Goal: Task Accomplishment & Management: Complete application form

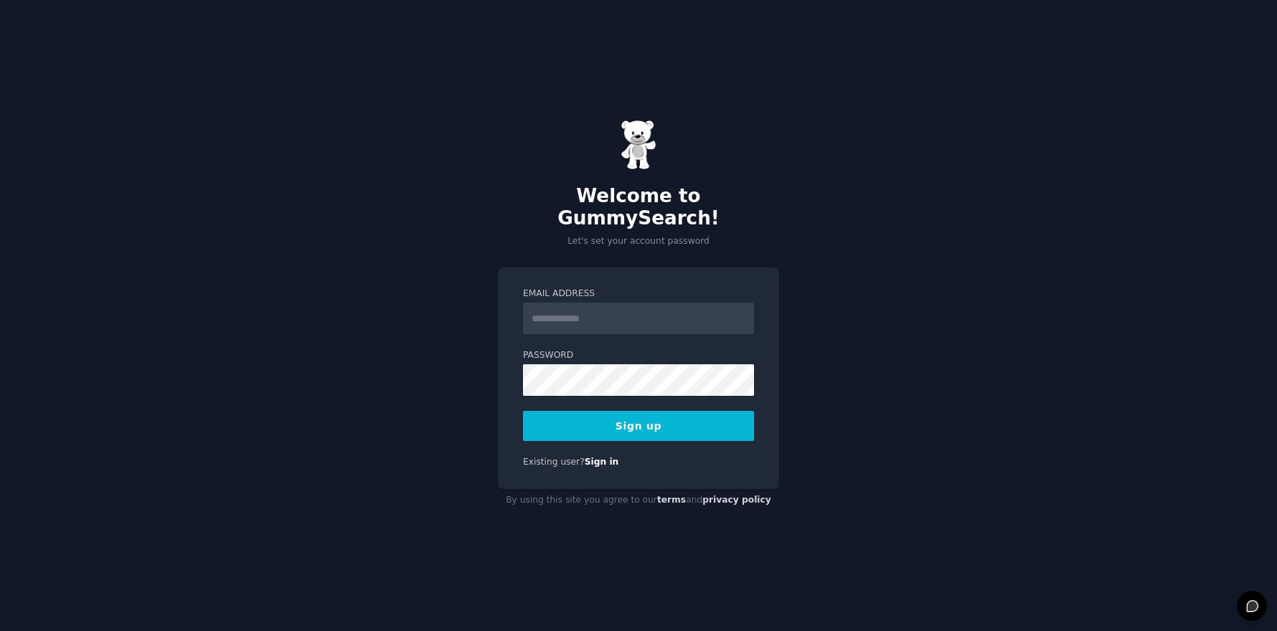
click at [572, 308] on input "Email Address" at bounding box center [638, 319] width 231 height 32
type input "**********"
click at [428, 372] on div "**********" at bounding box center [638, 315] width 1277 height 631
click at [523, 396] on div at bounding box center [523, 396] width 0 height 0
click at [626, 412] on button "Sign up" at bounding box center [638, 426] width 231 height 30
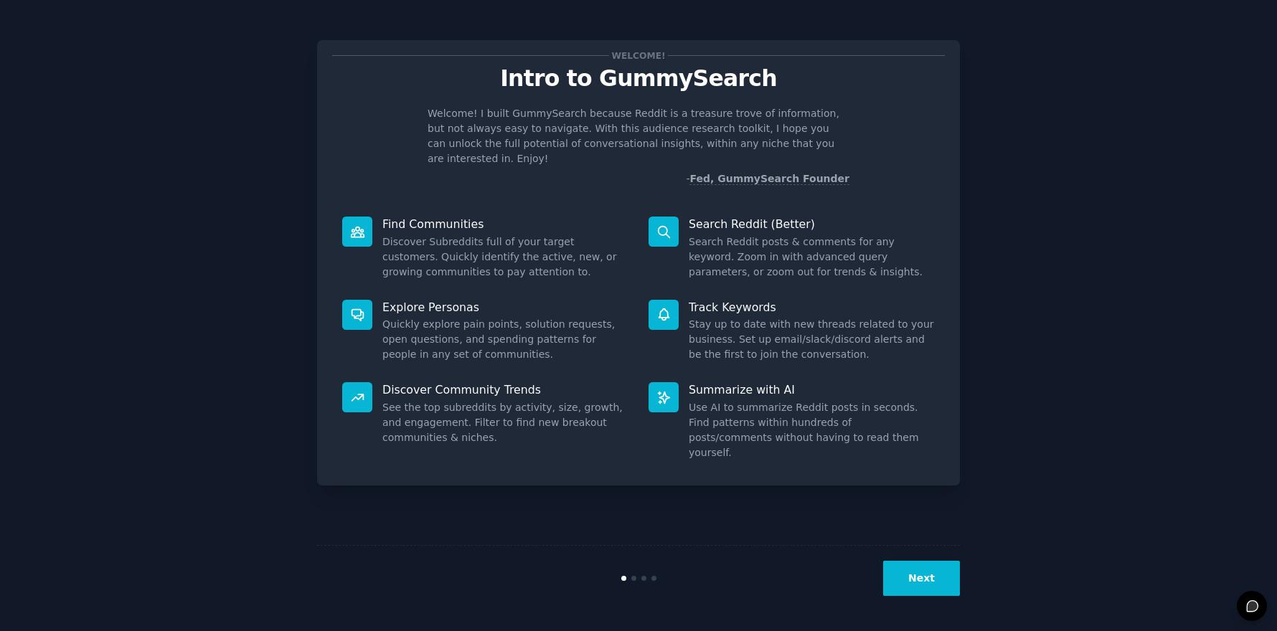
click at [925, 586] on button "Next" at bounding box center [921, 578] width 77 height 35
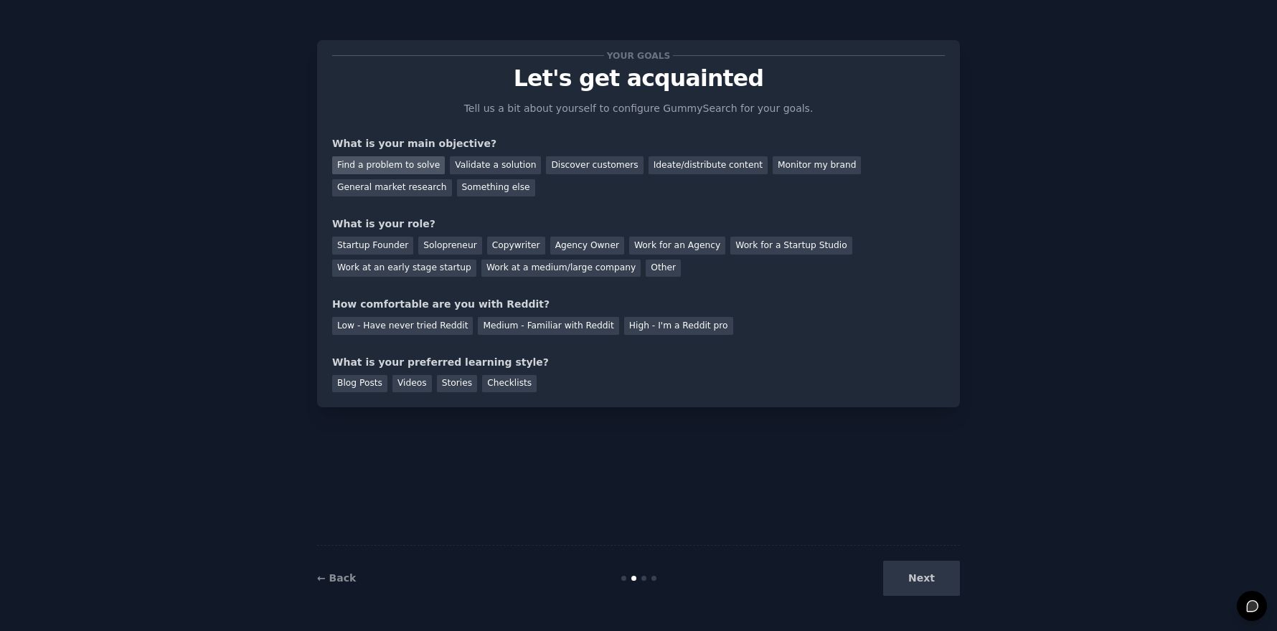
click at [367, 165] on div "Find a problem to solve" at bounding box center [388, 165] width 113 height 18
click at [496, 164] on div "Validate a solution" at bounding box center [495, 165] width 91 height 18
click at [388, 161] on div "Find a problem to solve" at bounding box center [388, 165] width 113 height 18
click at [430, 243] on div "Solopreneur" at bounding box center [449, 246] width 63 height 18
click at [489, 327] on div "Medium - Familiar with Reddit" at bounding box center [548, 326] width 141 height 18
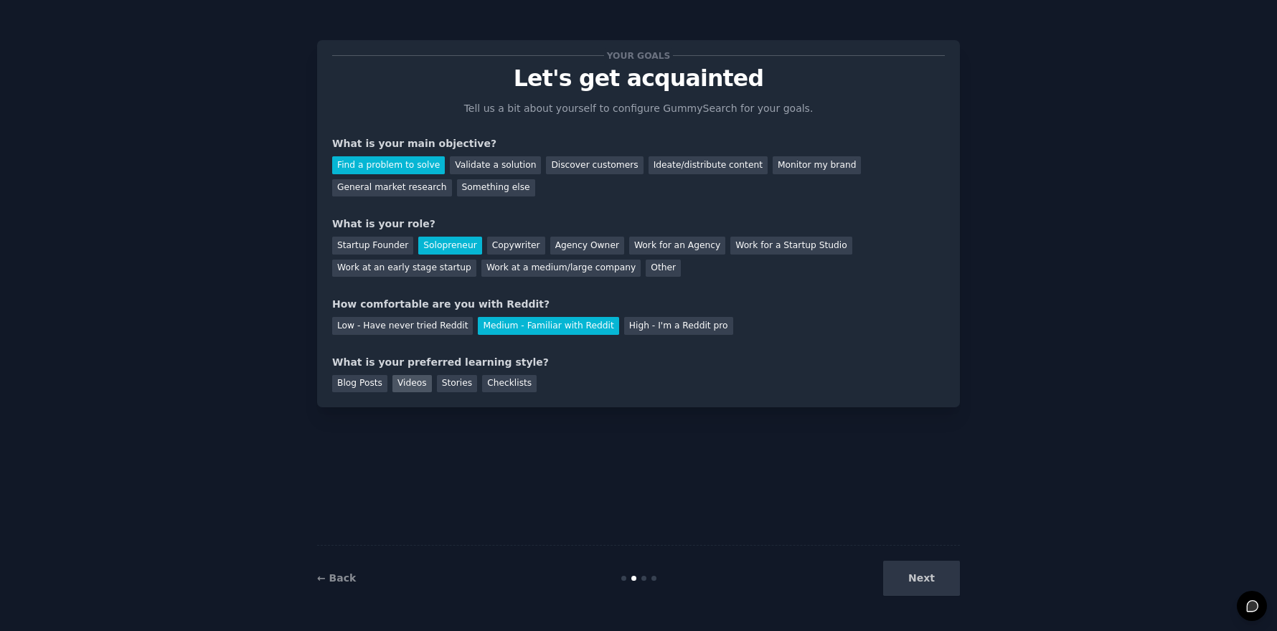
click at [416, 384] on div "Videos" at bounding box center [411, 384] width 39 height 18
click at [891, 564] on button "Next" at bounding box center [921, 578] width 77 height 35
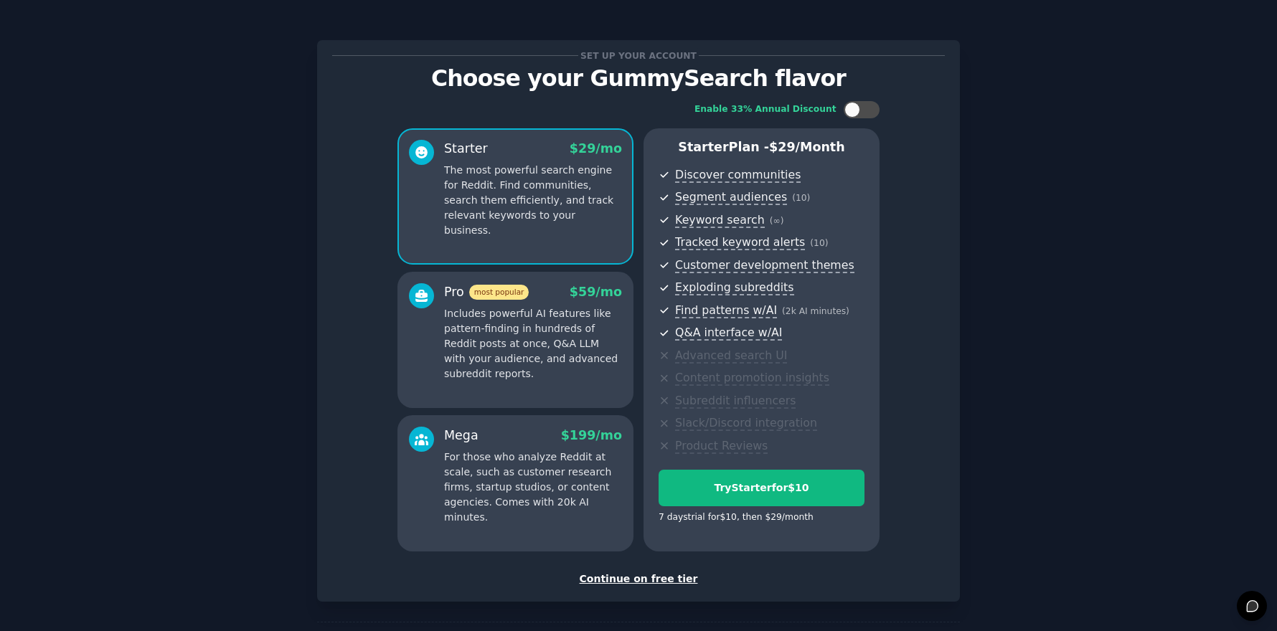
click at [645, 577] on div "Continue on free tier" at bounding box center [638, 579] width 613 height 15
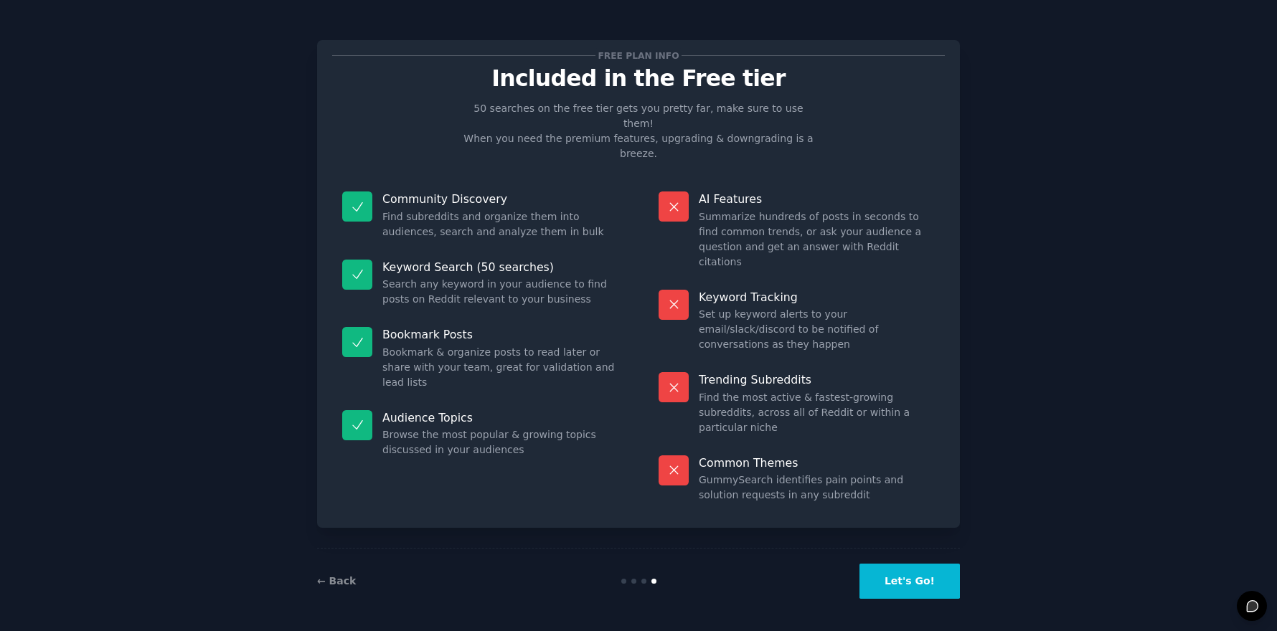
click at [909, 576] on button "Let's Go!" at bounding box center [909, 581] width 100 height 35
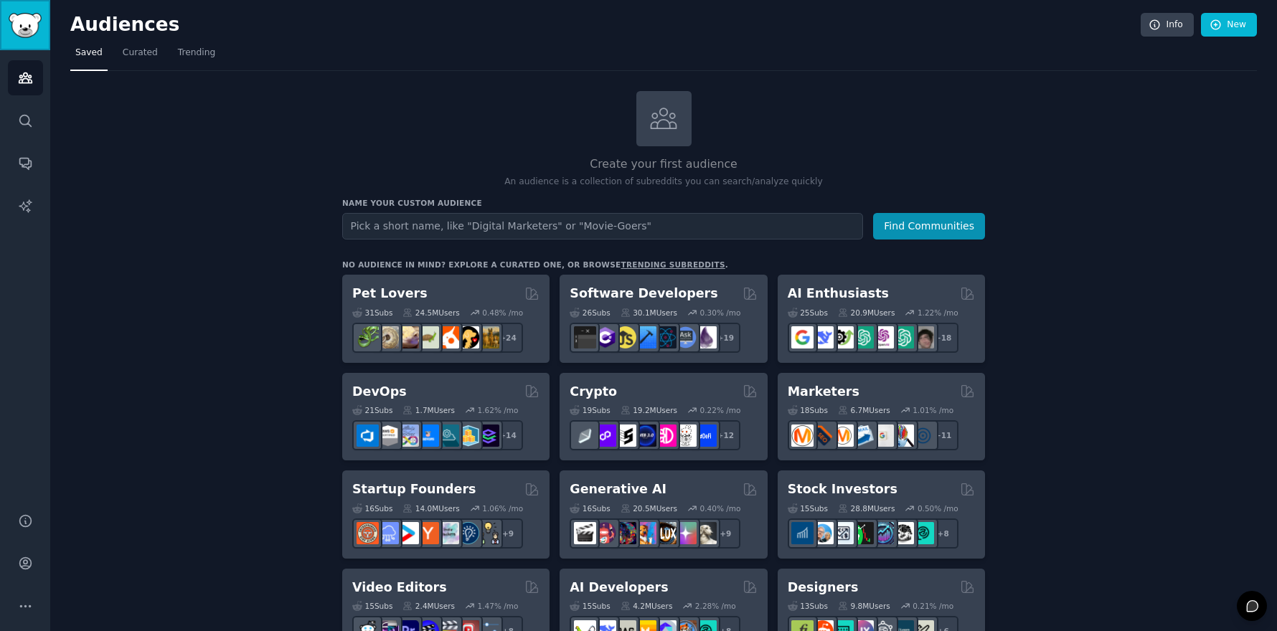
click at [27, 19] on img "Sidebar" at bounding box center [25, 25] width 33 height 25
click at [26, 22] on img "Sidebar" at bounding box center [25, 25] width 33 height 25
click at [32, 72] on icon "Sidebar" at bounding box center [25, 77] width 15 height 15
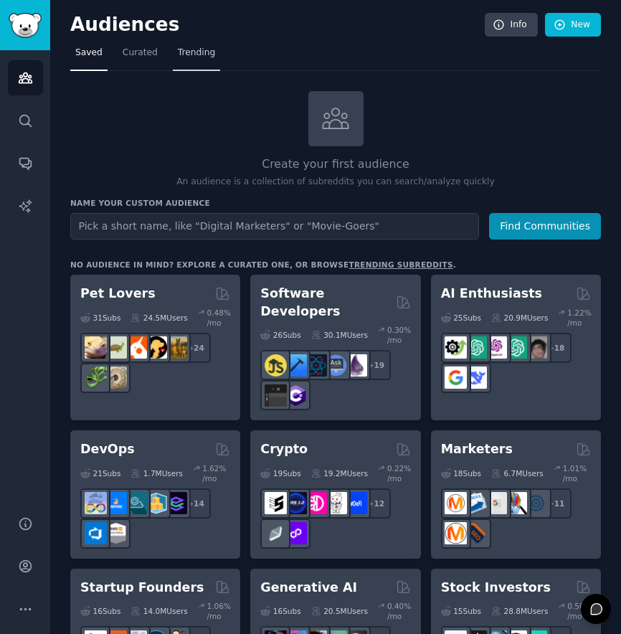
click at [199, 50] on span "Trending" at bounding box center [196, 53] width 37 height 13
